Goal: Task Accomplishment & Management: Complete application form

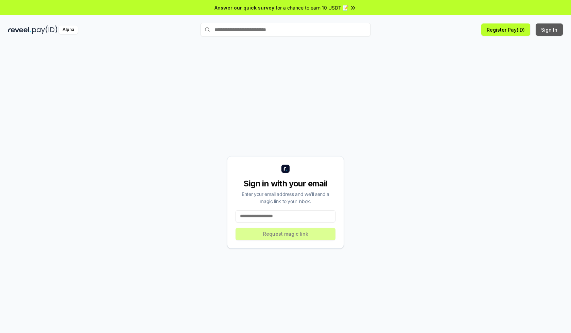
click at [549, 30] on button "Sign In" at bounding box center [548, 29] width 27 height 12
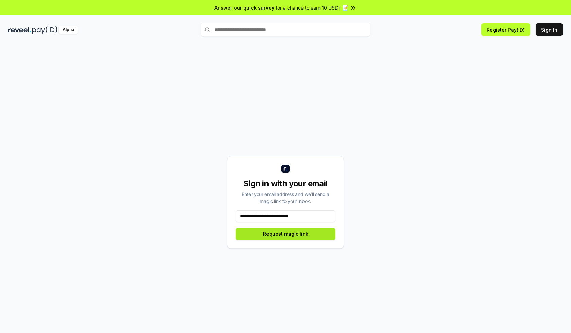
type input "**********"
click at [285, 233] on button "Request magic link" at bounding box center [285, 234] width 100 height 12
